Goal: Task Accomplishment & Management: Use online tool/utility

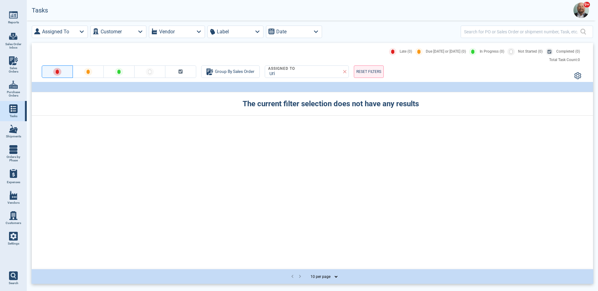
click at [15, 242] on span "Settings" at bounding box center [14, 244] width 12 height 4
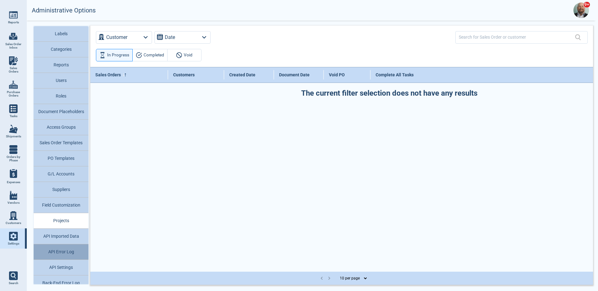
click at [69, 247] on button "API Error Log" at bounding box center [61, 252] width 55 height 16
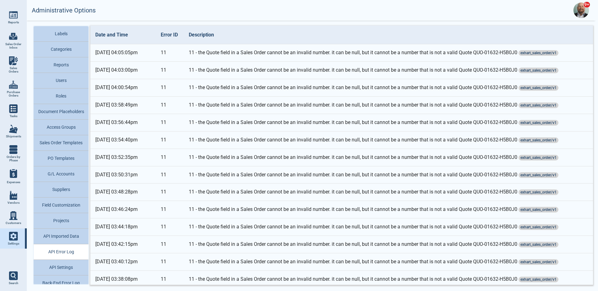
click at [588, 12] on img at bounding box center [581, 10] width 16 height 16
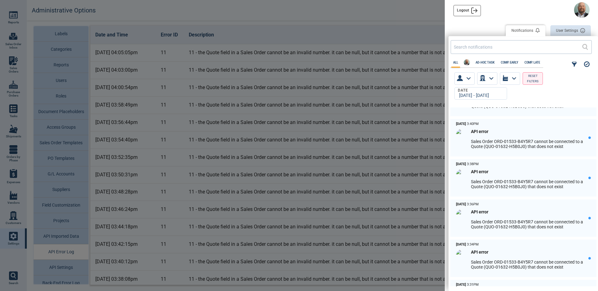
scroll to position [625, 0]
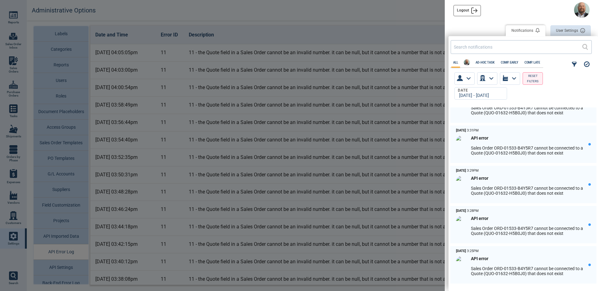
click at [409, 121] on div at bounding box center [299, 145] width 598 height 291
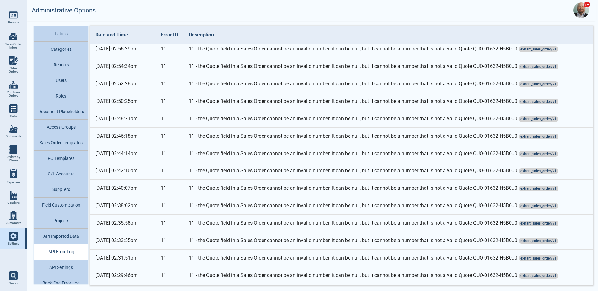
scroll to position [648, 0]
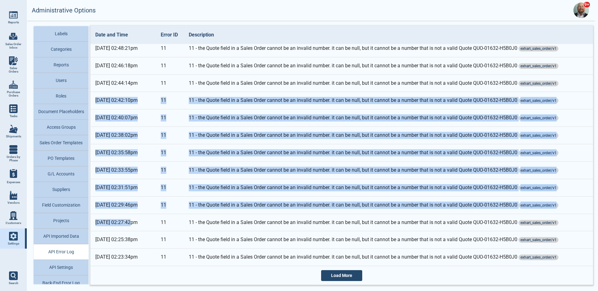
drag, startPoint x: 130, startPoint y: 224, endPoint x: 129, endPoint y: 85, distance: 138.9
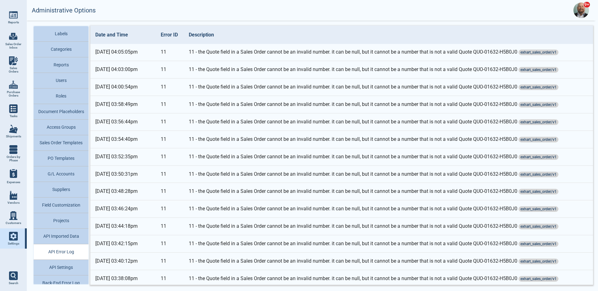
scroll to position [0, 0]
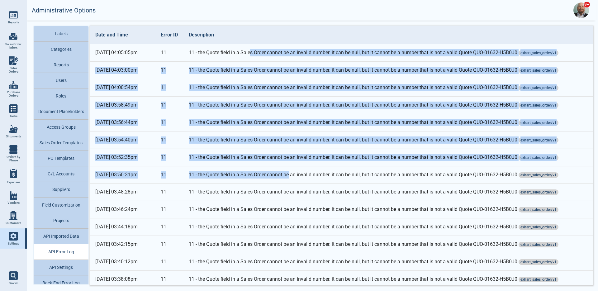
drag, startPoint x: 252, startPoint y: 62, endPoint x: 289, endPoint y: 176, distance: 120.3
